Goal: Book appointment/travel/reservation

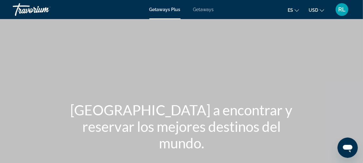
click at [316, 10] on span "USD" at bounding box center [314, 10] width 10 height 5
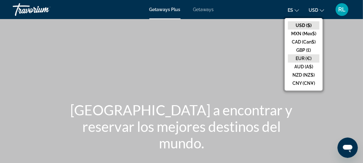
click at [313, 59] on button "EUR (€)" at bounding box center [303, 58] width 31 height 8
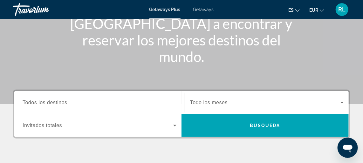
scroll to position [115, 0]
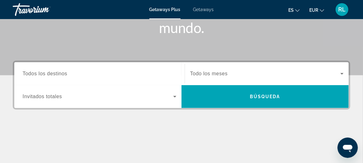
click at [65, 75] on span "Todos los destinos" at bounding box center [45, 73] width 45 height 5
click at [65, 75] on input "Destination Todos los destinos" at bounding box center [100, 74] width 154 height 8
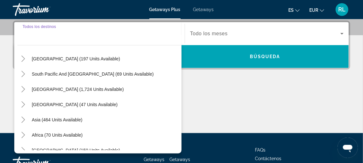
scroll to position [103, 0]
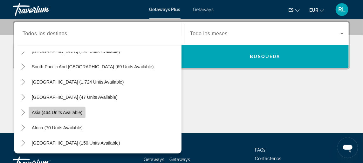
click at [76, 112] on span "Asia (464 units available)" at bounding box center [57, 112] width 51 height 5
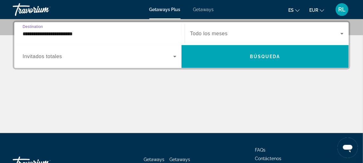
click at [50, 56] on span "Invitados totales" at bounding box center [42, 56] width 39 height 5
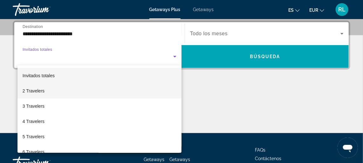
click at [36, 91] on span "2 Travelers" at bounding box center [34, 91] width 22 height 8
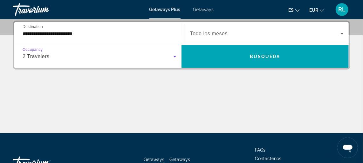
click at [39, 34] on input "**********" at bounding box center [100, 34] width 154 height 8
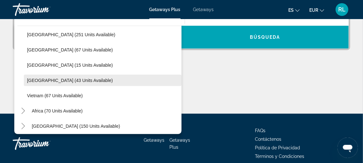
scroll to position [210, 0]
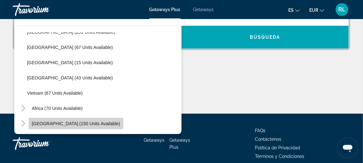
click at [85, 124] on span "[GEOGRAPHIC_DATA] (150 units available)" at bounding box center [76, 123] width 88 height 5
type input "**********"
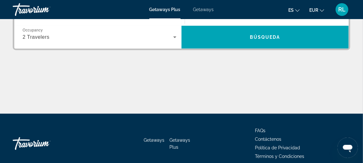
scroll to position [155, 0]
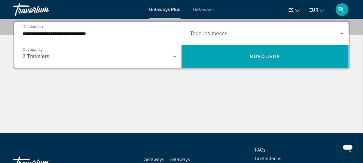
click at [52, 35] on input "**********" at bounding box center [100, 34] width 154 height 8
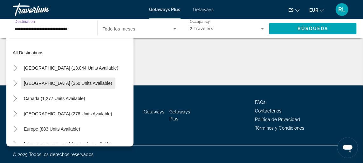
scroll to position [0, 0]
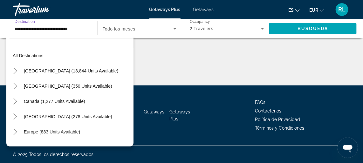
click at [177, 27] on icon "Search widget" at bounding box center [175, 29] width 8 height 8
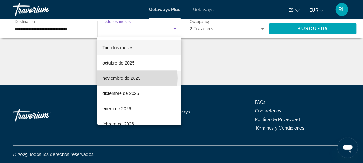
click at [136, 78] on span "noviembre de 2025" at bounding box center [121, 78] width 38 height 8
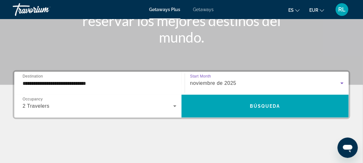
scroll to position [117, 0]
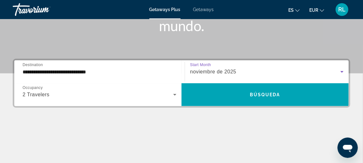
click at [88, 66] on div "**********" at bounding box center [100, 72] width 154 height 18
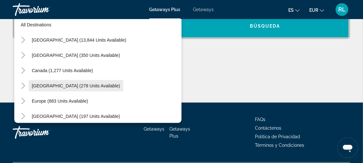
scroll to position [0, 0]
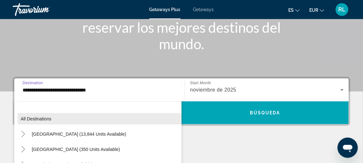
click at [47, 114] on span "Search widget" at bounding box center [99, 118] width 164 height 15
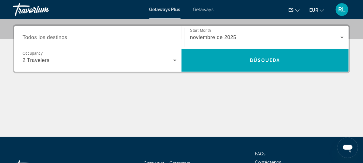
scroll to position [155, 0]
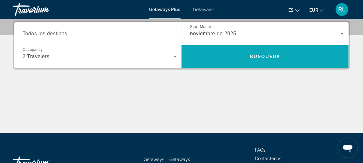
click at [260, 46] on span "Search widget" at bounding box center [265, 56] width 167 height 23
